Goal: Task Accomplishment & Management: Manage account settings

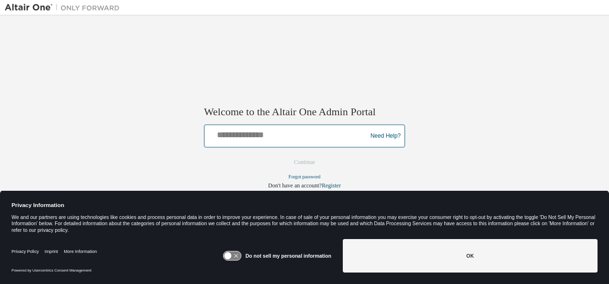
click at [268, 138] on input "text" at bounding box center [287, 134] width 158 height 14
type input "**********"
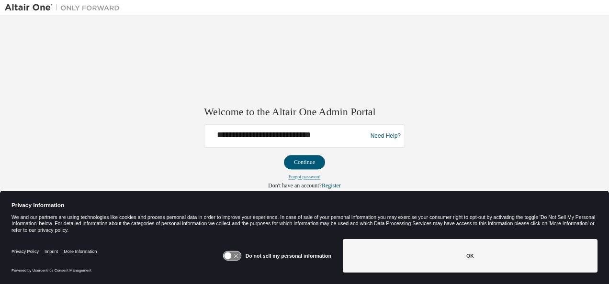
click at [310, 177] on link "Forgot password" at bounding box center [305, 177] width 32 height 5
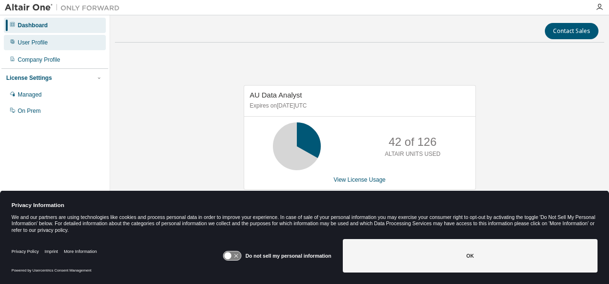
click at [38, 43] on div "User Profile" at bounding box center [33, 43] width 30 height 8
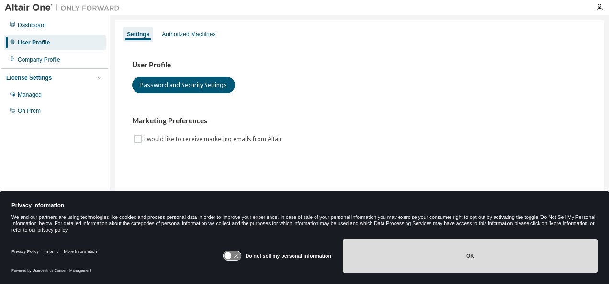
click at [461, 261] on button "OK" at bounding box center [470, 256] width 255 height 34
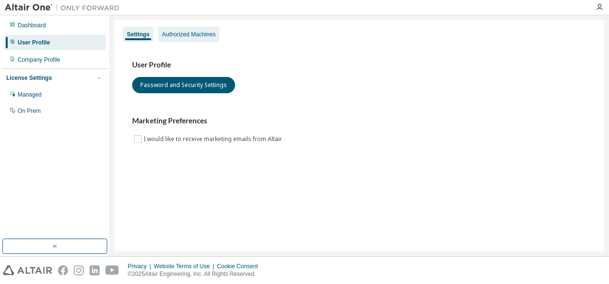
click at [188, 33] on div "Authorized Machines" at bounding box center [189, 35] width 54 height 8
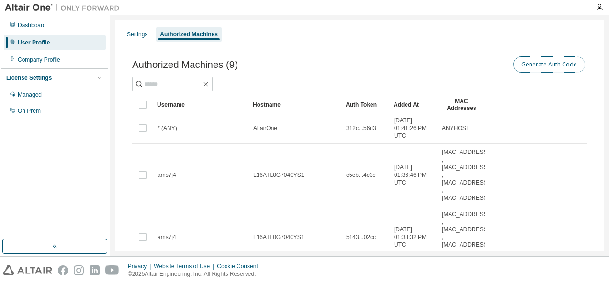
click at [539, 65] on button "Generate Auth Code" at bounding box center [549, 65] width 72 height 16
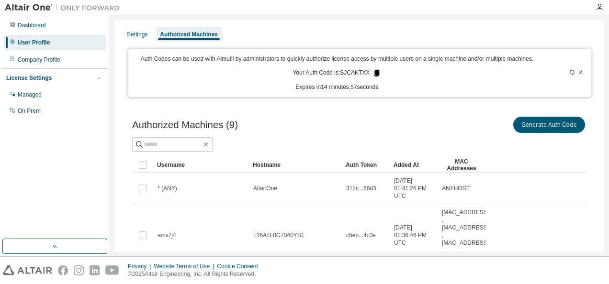
click at [375, 73] on icon at bounding box center [377, 73] width 5 height 7
